Goal: Task Accomplishment & Management: Complete application form

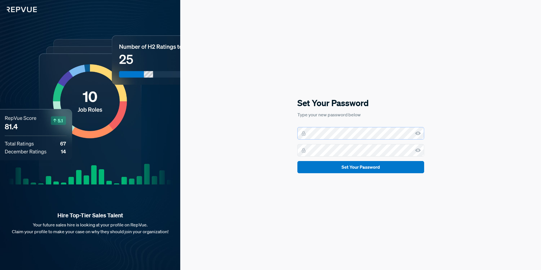
click at [259, 131] on div "Set Your Password Type your new password below Set Your Password" at bounding box center [360, 135] width 361 height 270
click at [328, 166] on button "Set Your Password" at bounding box center [361, 167] width 127 height 12
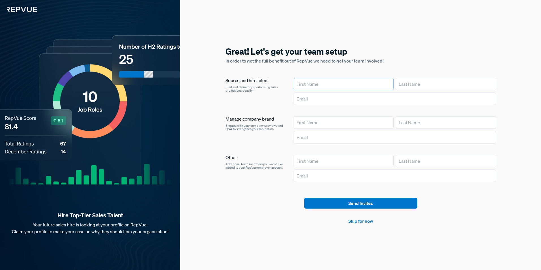
click at [347, 85] on input "text" at bounding box center [344, 84] width 100 height 12
click at [362, 71] on section "Great! Let's get your team setup In order to get the full benefit out of RepVue…" at bounding box center [361, 135] width 271 height 179
click at [350, 80] on input "text" at bounding box center [344, 84] width 100 height 12
type input "[PERSON_NAME]"
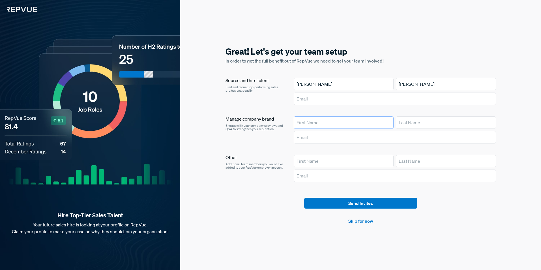
type input "[PERSON_NAME]"
click at [309, 98] on input "text" at bounding box center [395, 99] width 202 height 12
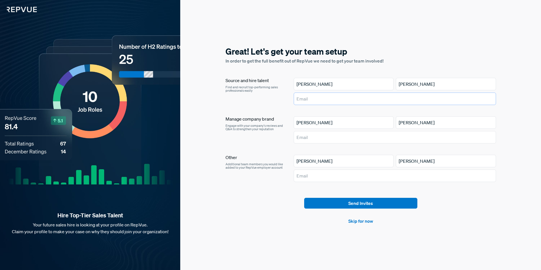
type input "[EMAIL_ADDRESS][DOMAIN_NAME]"
drag, startPoint x: 354, startPoint y: 159, endPoint x: 272, endPoint y: 155, distance: 81.9
click at [272, 155] on article "Other Additional team members you would like added to your RepVue employer acco…" at bounding box center [361, 169] width 271 height 29
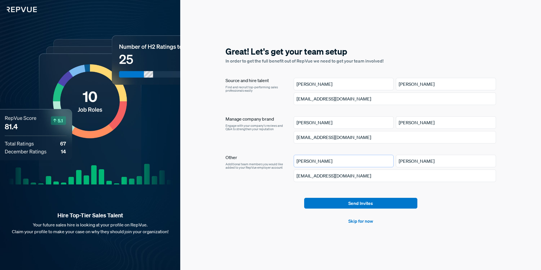
type input "[PERSON_NAME]"
drag, startPoint x: 310, startPoint y: 179, endPoint x: 321, endPoint y: 176, distance: 10.6
click at [310, 179] on input "[EMAIL_ADDRESS][DOMAIN_NAME]" at bounding box center [395, 176] width 202 height 12
drag, startPoint x: 320, startPoint y: 176, endPoint x: 256, endPoint y: 175, distance: 64.3
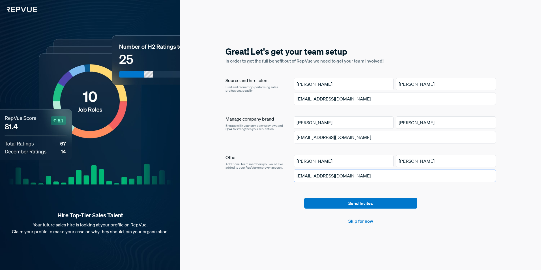
click at [256, 175] on article "Other Additional team members you would like added to your RepVue employer acco…" at bounding box center [361, 169] width 271 height 29
type input "[EMAIL_ADDRESS][DOMAIN_NAME]"
click at [349, 206] on button "Send Invites" at bounding box center [360, 203] width 113 height 11
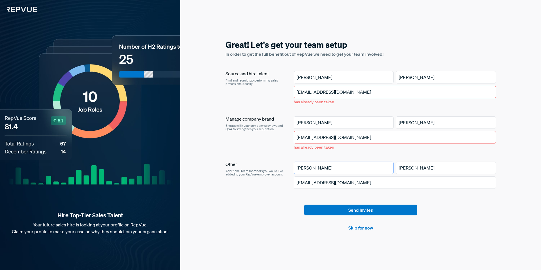
drag, startPoint x: 322, startPoint y: 167, endPoint x: 282, endPoint y: 167, distance: 39.9
click at [282, 167] on article "Other Additional team members you would like added to your RepVue employer acco…" at bounding box center [361, 176] width 271 height 29
paste input "[PERSON_NAME]"
drag, startPoint x: 332, startPoint y: 76, endPoint x: 275, endPoint y: 74, distance: 56.9
click at [275, 74] on article "Source and hire talent Find and recruit top-performing sales professionals easi…" at bounding box center [361, 89] width 271 height 36
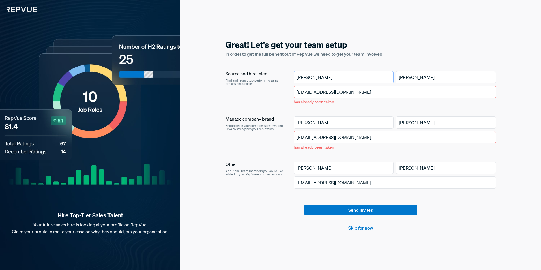
type input "[PERSON_NAME]"
click at [360, 163] on input "[PERSON_NAME]" at bounding box center [344, 168] width 100 height 12
click at [485, 207] on article "Send Invites Skip for now" at bounding box center [361, 218] width 271 height 27
drag, startPoint x: 364, startPoint y: 185, endPoint x: 276, endPoint y: 182, distance: 88.4
click at [276, 182] on article "Other Additional team members you would like added to your RepVue employer acco…" at bounding box center [361, 176] width 271 height 29
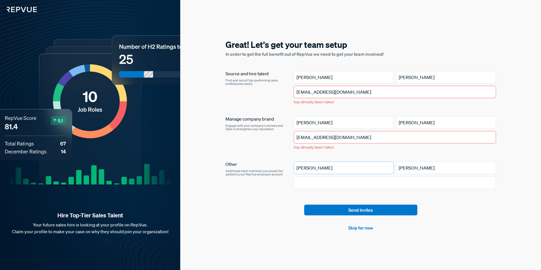
drag, startPoint x: 312, startPoint y: 168, endPoint x: 280, endPoint y: 168, distance: 32.0
click at [280, 168] on article "Other Additional team members you would like added to your RepVue employer acco…" at bounding box center [361, 176] width 271 height 29
drag, startPoint x: 437, startPoint y: 166, endPoint x: 381, endPoint y: 168, distance: 55.8
click at [381, 168] on div "[PERSON_NAME]" at bounding box center [395, 168] width 202 height 12
click at [341, 168] on input "text" at bounding box center [344, 168] width 100 height 12
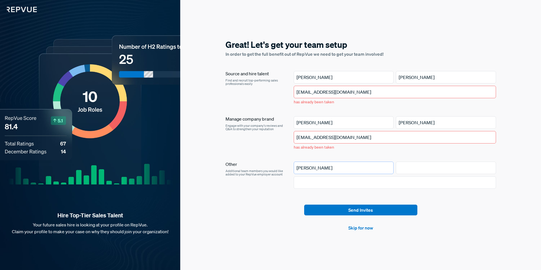
type input "[PERSON_NAME]"
drag, startPoint x: 364, startPoint y: 137, endPoint x: 283, endPoint y: 137, distance: 80.4
click at [283, 137] on article "Manage company brand Engage with your company's reviews and Q&A to strengthen y…" at bounding box center [361, 134] width 271 height 36
click at [302, 182] on input "text" at bounding box center [395, 182] width 202 height 12
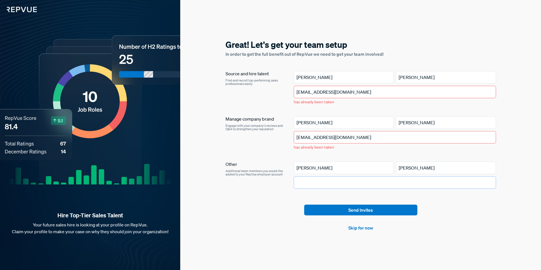
paste input "[EMAIL_ADDRESS][DOMAIN_NAME]"
drag, startPoint x: 320, startPoint y: 183, endPoint x: 276, endPoint y: 181, distance: 44.8
click at [276, 181] on article "Other Additional team members you would like added to your RepVue employer acco…" at bounding box center [361, 176] width 271 height 29
type input "[EMAIL_ADDRESS][DOMAIN_NAME]"
drag, startPoint x: 367, startPoint y: 138, endPoint x: 280, endPoint y: 139, distance: 86.9
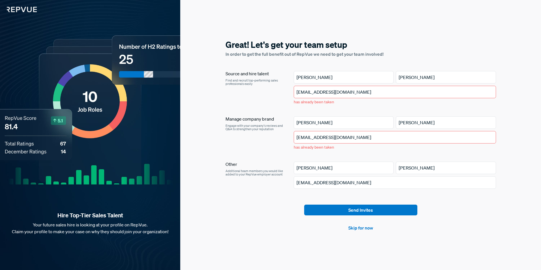
click at [280, 139] on article "Manage company brand Engage with your company's reviews and Q&A to strengthen y…" at bounding box center [361, 134] width 271 height 36
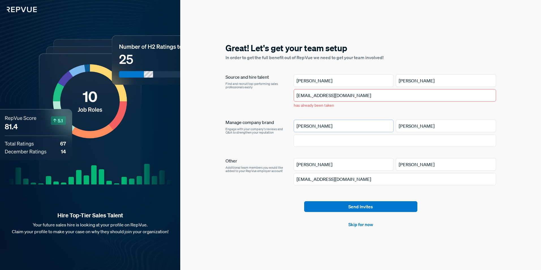
drag, startPoint x: 308, startPoint y: 123, endPoint x: 282, endPoint y: 126, distance: 26.5
click at [282, 126] on article "Manage company brand Engage with your company's reviews and Q&A to strengthen y…" at bounding box center [361, 134] width 271 height 29
drag, startPoint x: 453, startPoint y: 124, endPoint x: 363, endPoint y: 130, distance: 90.0
click at [363, 130] on div "[PERSON_NAME]" at bounding box center [395, 126] width 202 height 12
click at [345, 116] on article "Source and hire talent Find and recruit top-performing sales professionals easi…" at bounding box center [361, 130] width 271 height 113
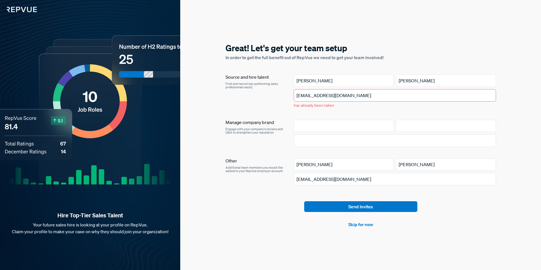
drag, startPoint x: 320, startPoint y: 95, endPoint x: 271, endPoint y: 95, distance: 48.4
click at [271, 95] on article "Source and hire talent Find and recruit top-performing sales professionals easi…" at bounding box center [361, 92] width 271 height 36
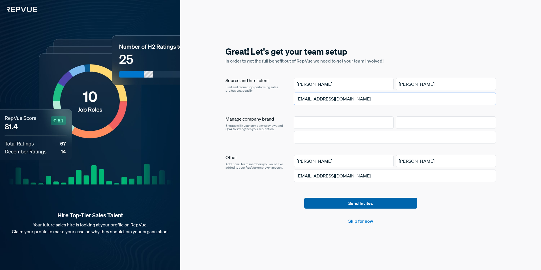
type input "[EMAIL_ADDRESS][DOMAIN_NAME]"
click at [356, 203] on button "Send Invites" at bounding box center [360, 203] width 113 height 11
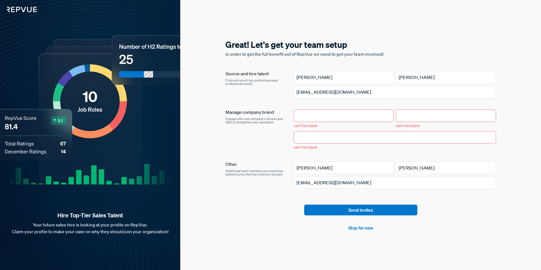
click at [320, 112] on input "text" at bounding box center [344, 116] width 100 height 12
type input "[PERSON_NAME]"
click at [415, 117] on input "text" at bounding box center [446, 116] width 100 height 12
type input "[PERSON_NAME]"
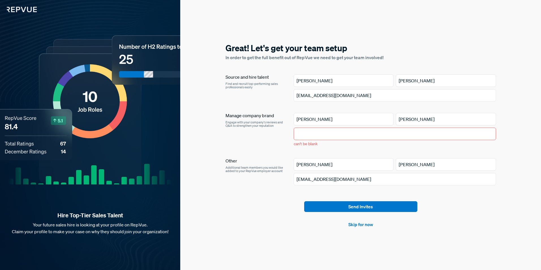
click at [331, 135] on input "text" at bounding box center [395, 134] width 202 height 12
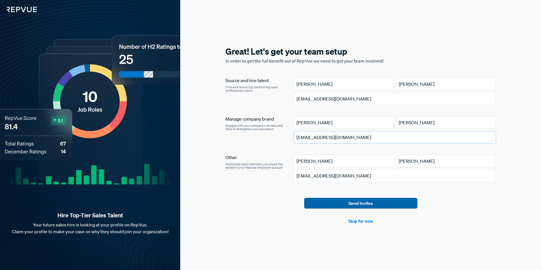
type input "[EMAIL_ADDRESS][DOMAIN_NAME]"
click at [323, 204] on button "Send Invites" at bounding box center [360, 203] width 113 height 11
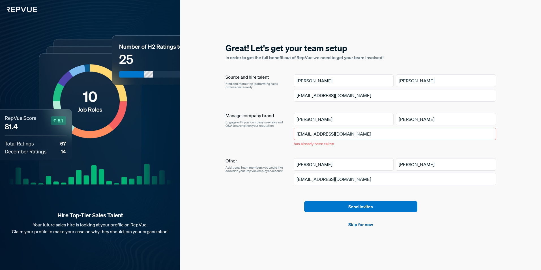
click at [358, 225] on link "Skip for now" at bounding box center [361, 224] width 25 height 7
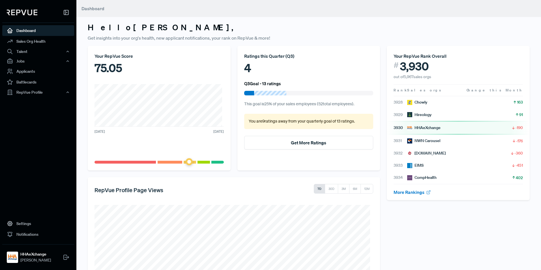
drag, startPoint x: 189, startPoint y: 162, endPoint x: 197, endPoint y: 162, distance: 7.6
click at [197, 162] on div at bounding box center [159, 162] width 129 height 3
click at [200, 162] on span at bounding box center [204, 162] width 12 height 3
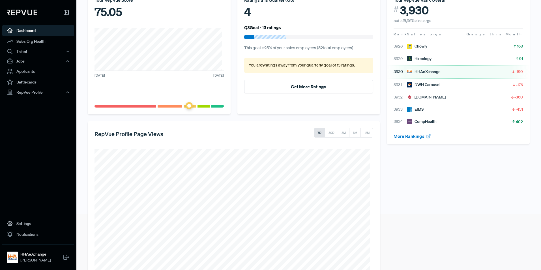
scroll to position [57, 0]
click at [411, 137] on link "More Rankings" at bounding box center [412, 136] width 37 height 6
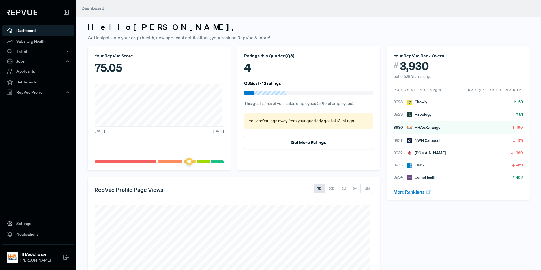
scroll to position [0, 0]
click at [28, 94] on div "RepVue Profile" at bounding box center [38, 93] width 72 height 10
click at [26, 103] on link "Profile Overview" at bounding box center [46, 106] width 72 height 14
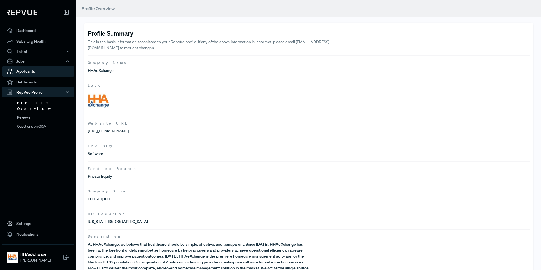
click at [28, 74] on link "Applicants" at bounding box center [38, 71] width 72 height 11
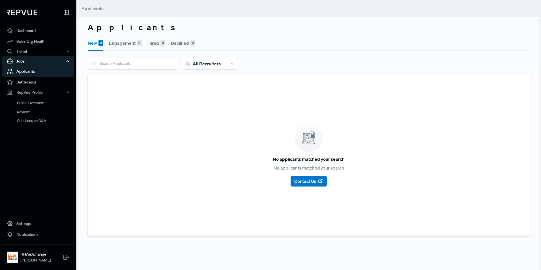
click at [23, 61] on div "Jobs" at bounding box center [38, 61] width 72 height 10
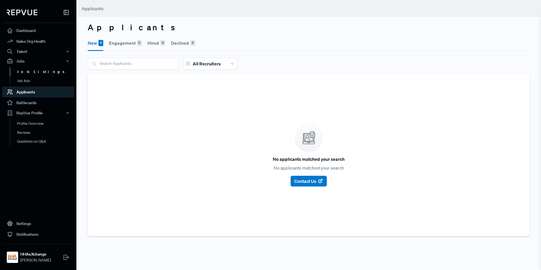
click at [25, 72] on link "Job Listings" at bounding box center [46, 71] width 72 height 9
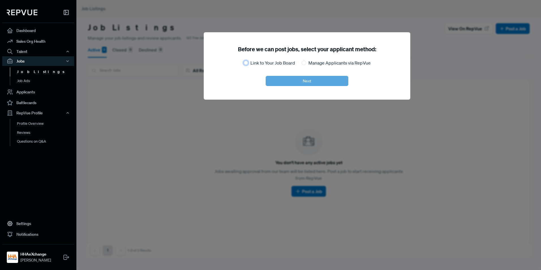
click at [247, 64] on input "Link to Your Job Board" at bounding box center [246, 63] width 5 height 5
radio input "true"
click at [300, 78] on button "Next" at bounding box center [307, 81] width 83 height 10
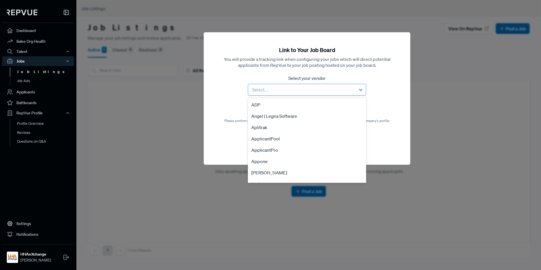
click at [266, 92] on div at bounding box center [302, 90] width 102 height 8
type input "le"
click at [261, 162] on div "Lever" at bounding box center [307, 161] width 118 height 11
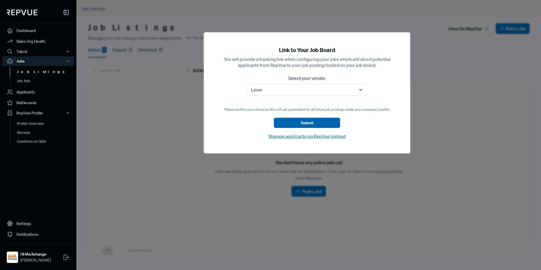
click at [293, 118] on button "Submit" at bounding box center [307, 123] width 66 height 10
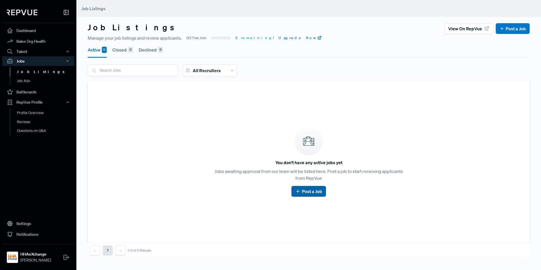
click at [303, 191] on link "Post a Job" at bounding box center [308, 191] width 27 height 7
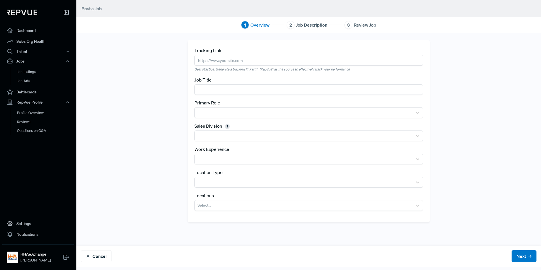
click at [125, 66] on div "Tracking Link Best Practice: Generate a tracking link with "RepVue" as the sour…" at bounding box center [309, 139] width 374 height 199
